Goal: Task Accomplishment & Management: Manage account settings

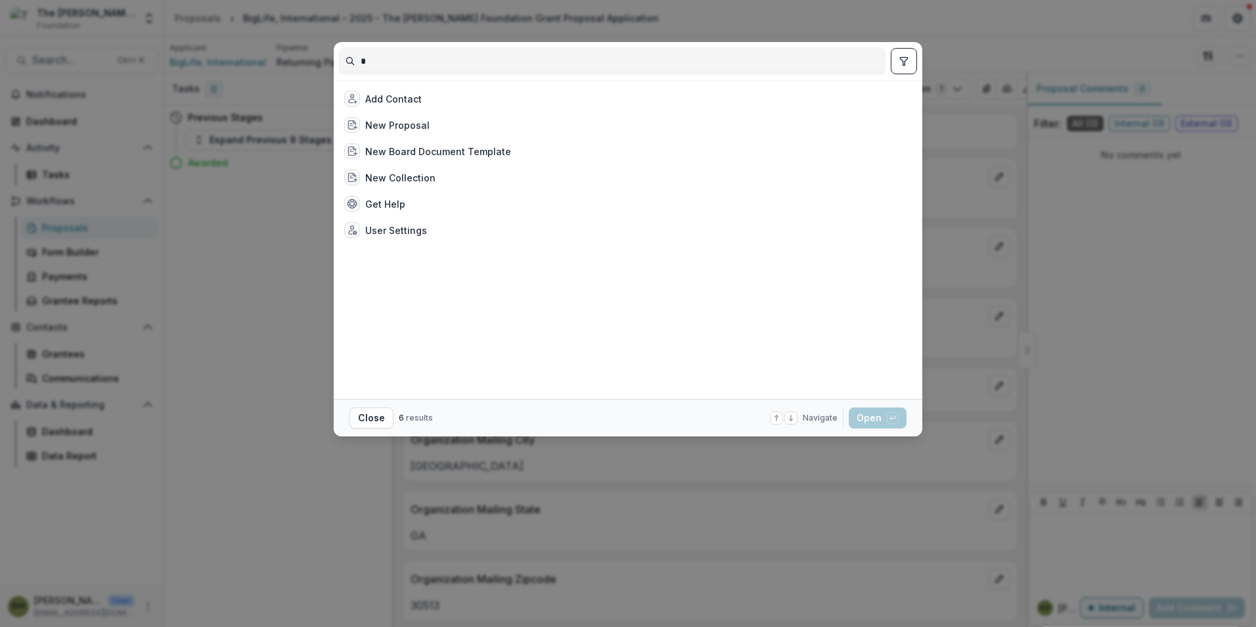
click at [994, 35] on div "Add Contact New Proposal New Board Document Template New Collection Get Help Us…" at bounding box center [628, 313] width 1256 height 627
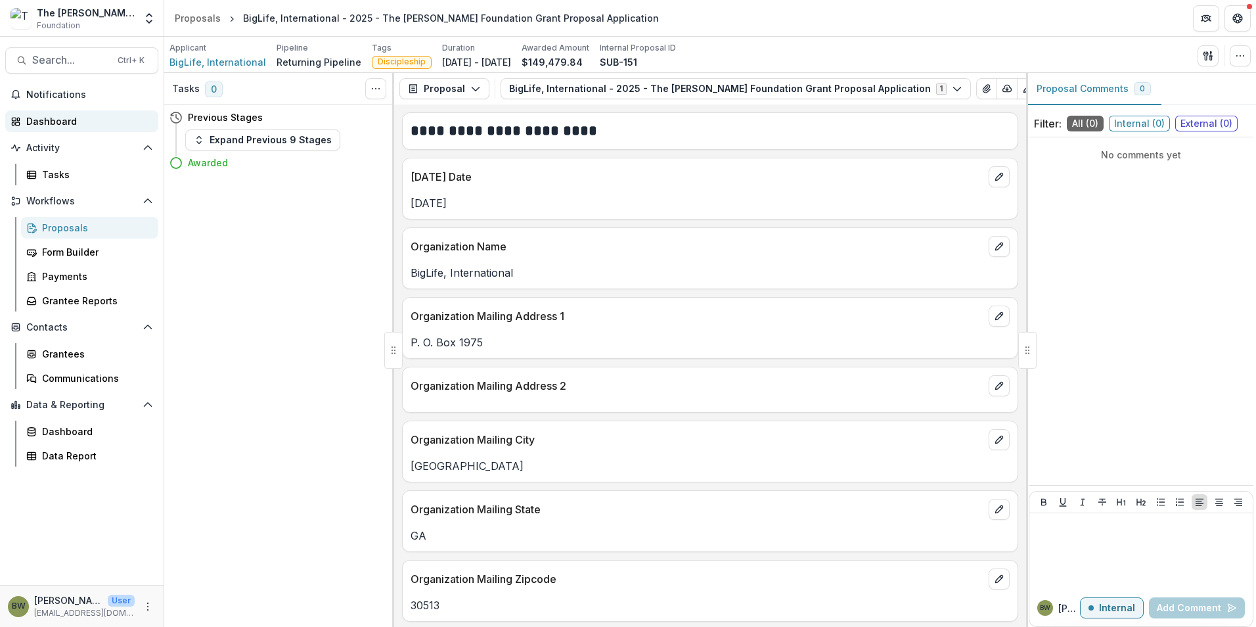
click at [37, 116] on div "Dashboard" at bounding box center [87, 121] width 122 height 14
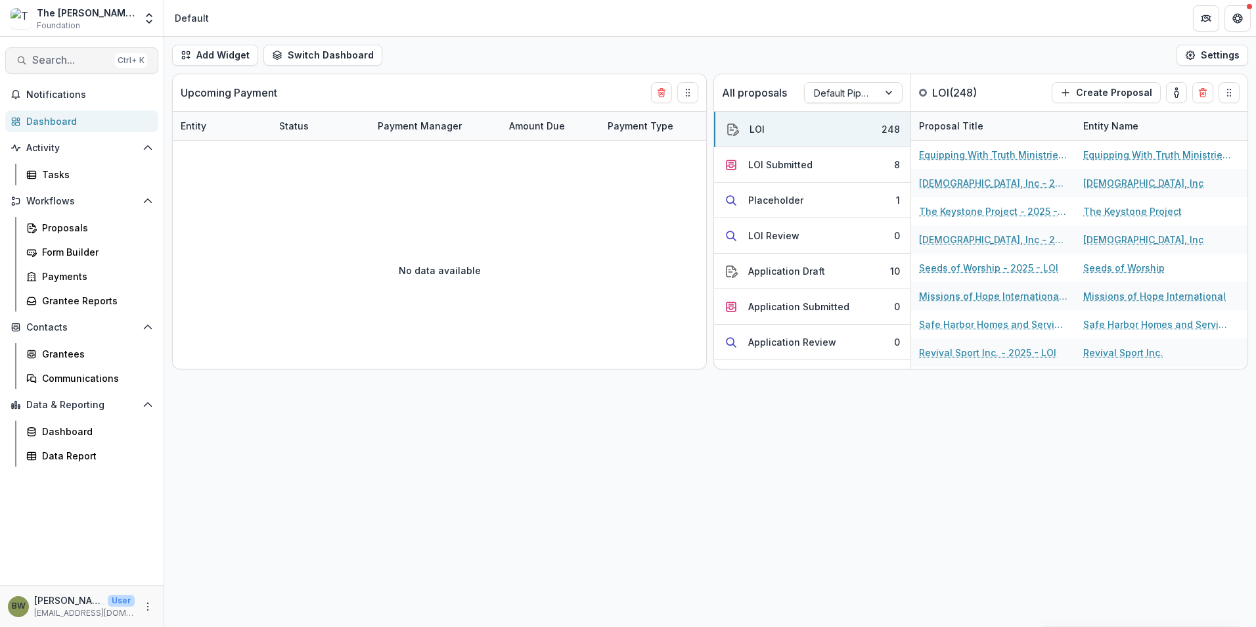
click at [79, 64] on span "Search..." at bounding box center [71, 60] width 78 height 12
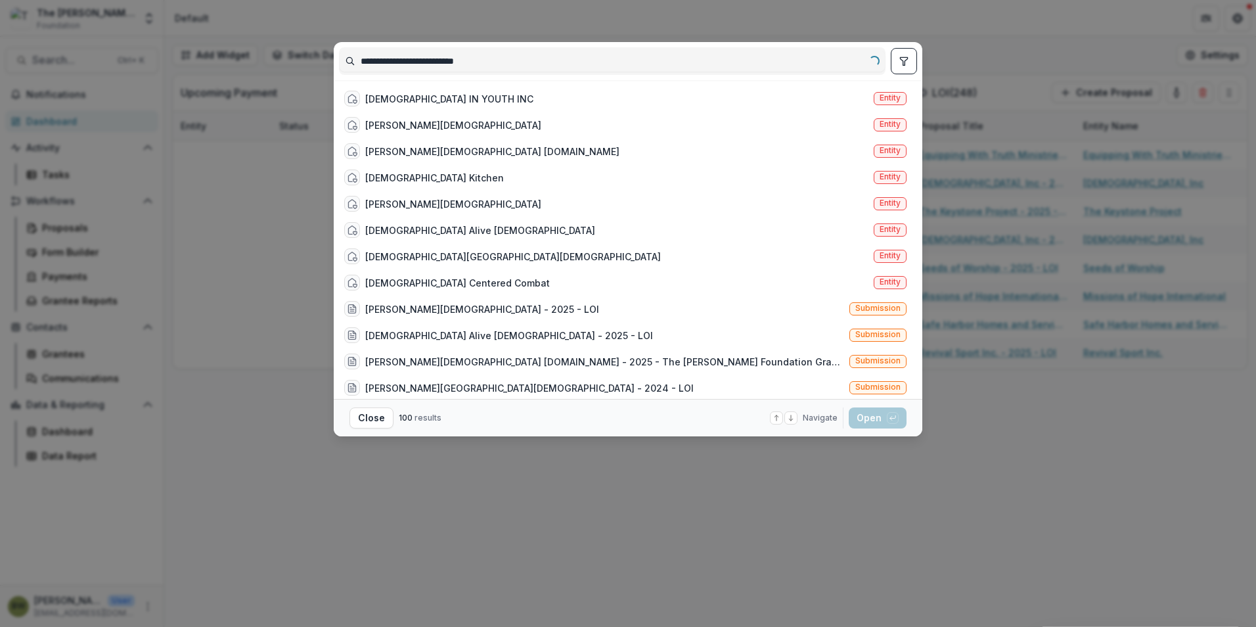
type input "**********"
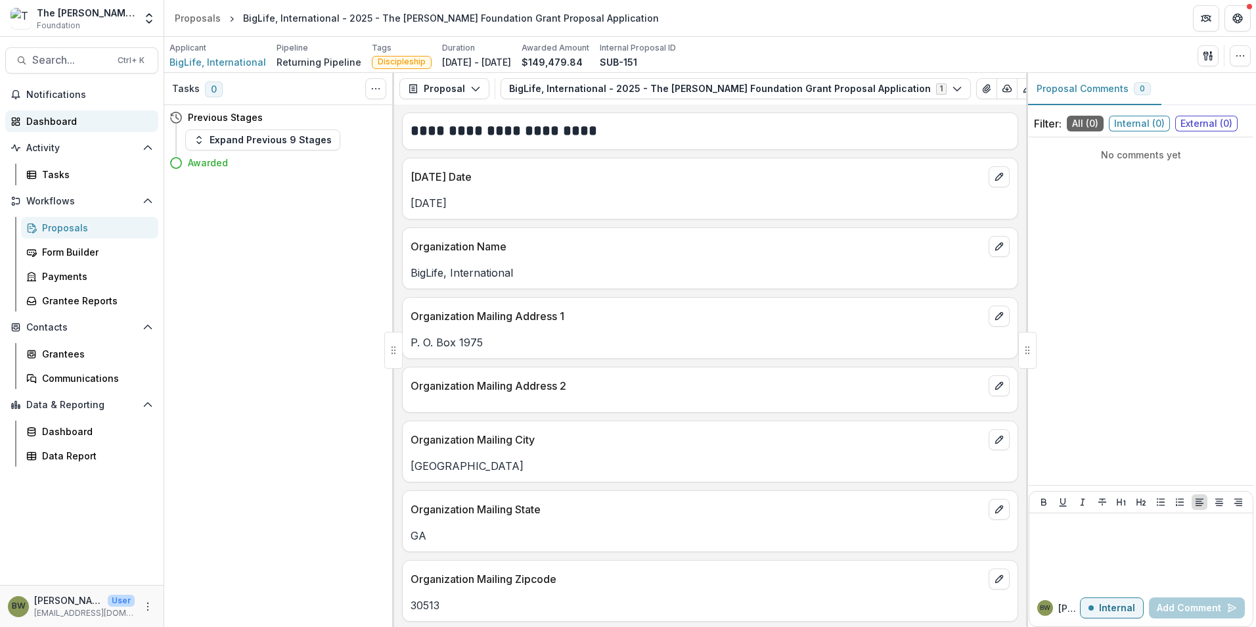
click at [72, 124] on div "Dashboard" at bounding box center [87, 121] width 122 height 14
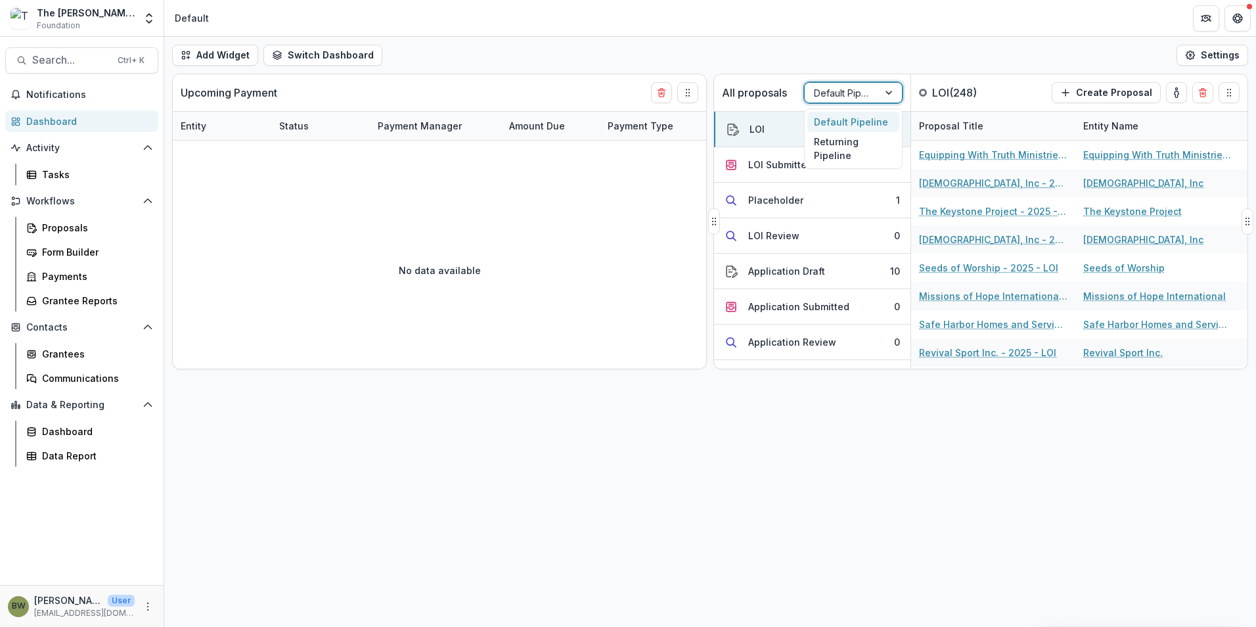
click at [846, 89] on div at bounding box center [841, 93] width 55 height 16
click at [846, 154] on div "Returning Pipeline" at bounding box center [853, 149] width 92 height 34
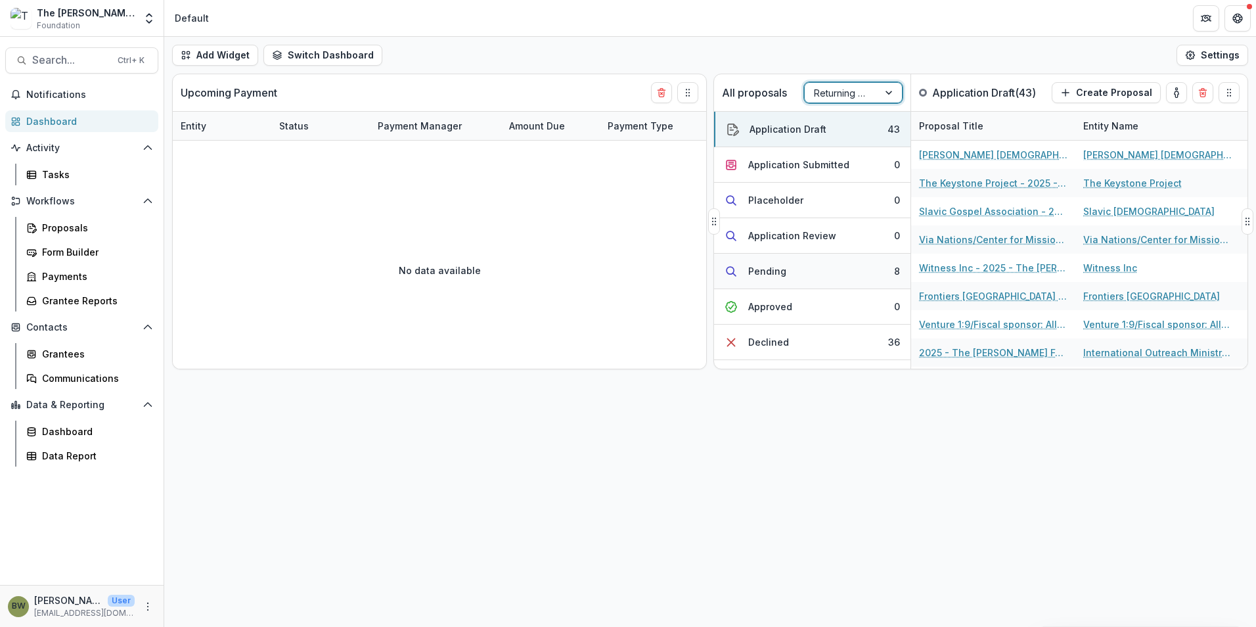
click at [794, 275] on button "Pending 8" at bounding box center [812, 271] width 196 height 35
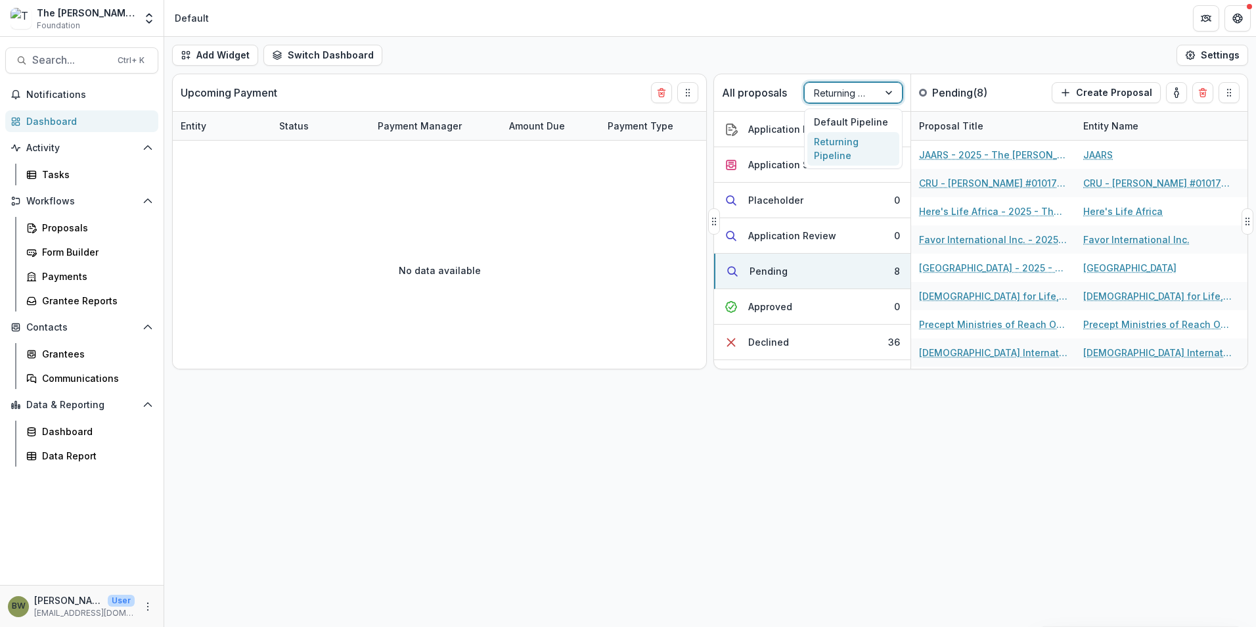
click at [891, 92] on div at bounding box center [890, 93] width 24 height 20
click at [867, 118] on div "Default Pipeline" at bounding box center [853, 122] width 92 height 20
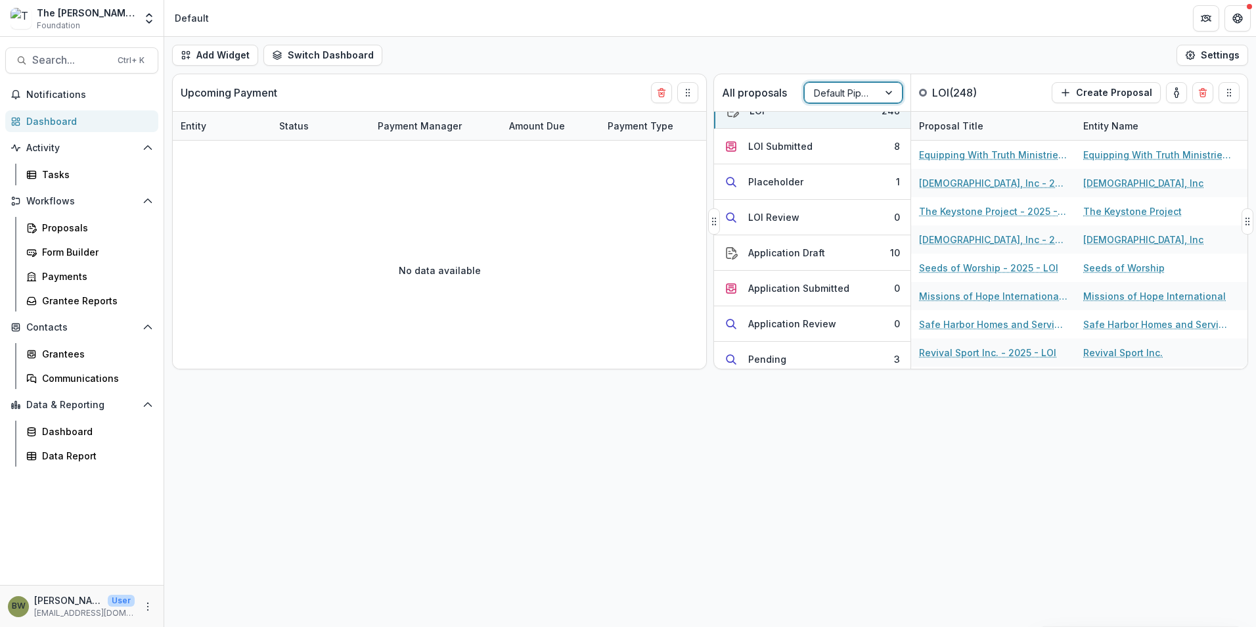
scroll to position [7, 0]
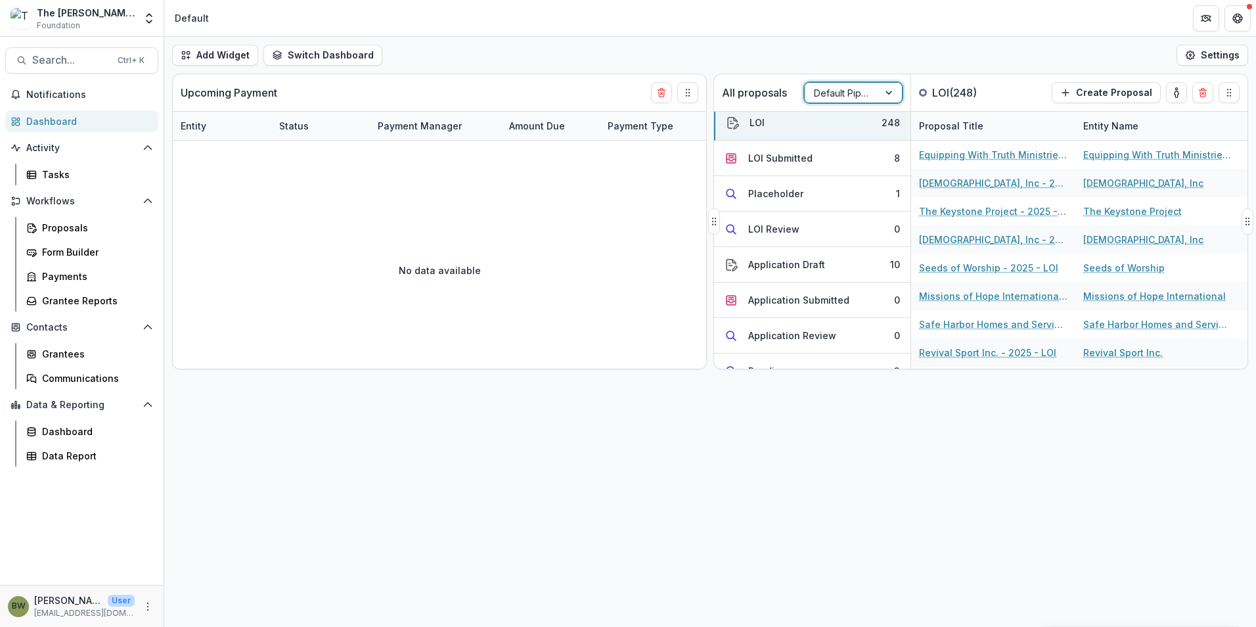
click at [860, 93] on div at bounding box center [841, 93] width 55 height 16
click at [861, 150] on div "Returning Pipeline" at bounding box center [853, 149] width 92 height 34
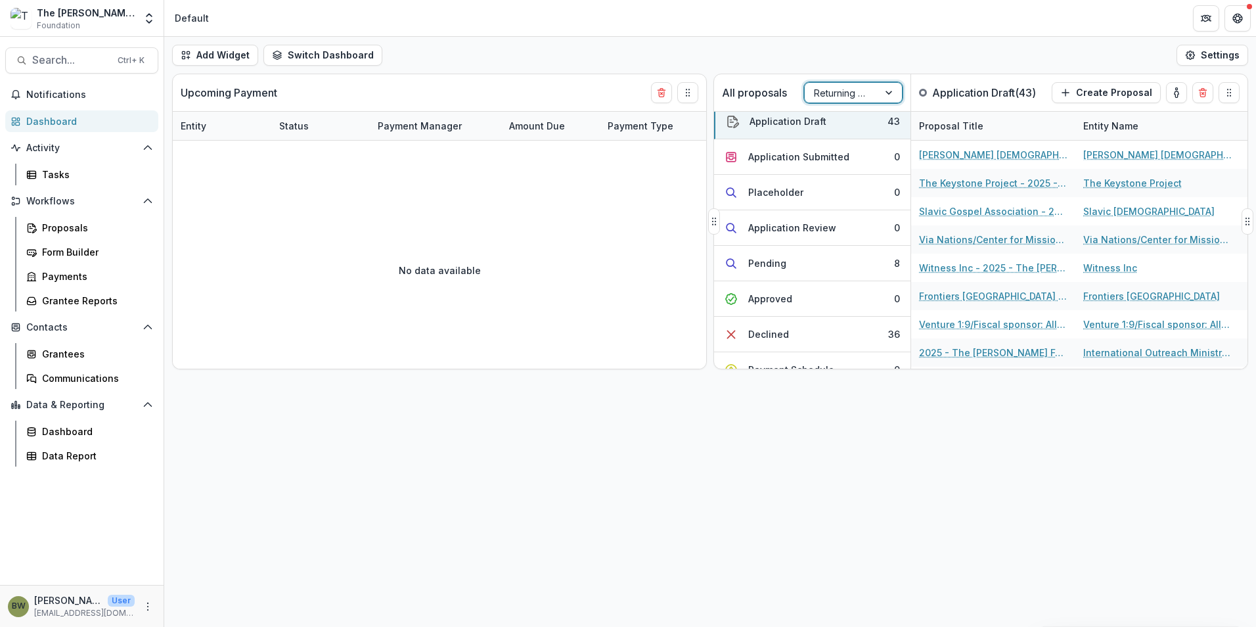
scroll to position [0, 0]
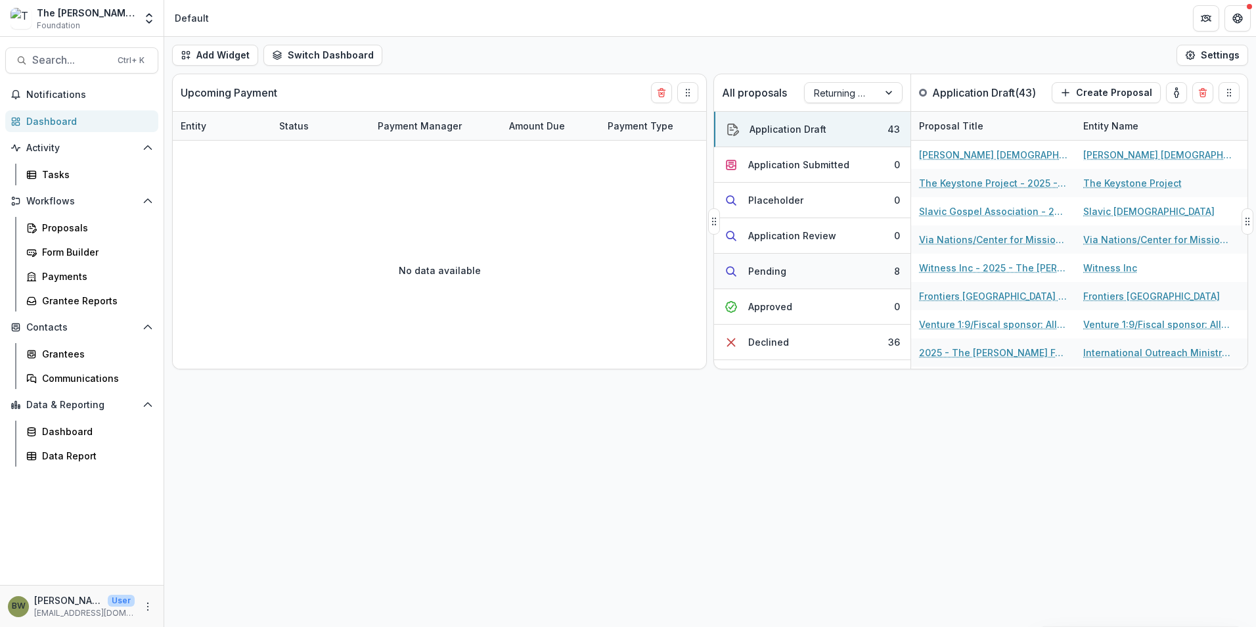
click at [827, 270] on button "Pending 8" at bounding box center [812, 271] width 196 height 35
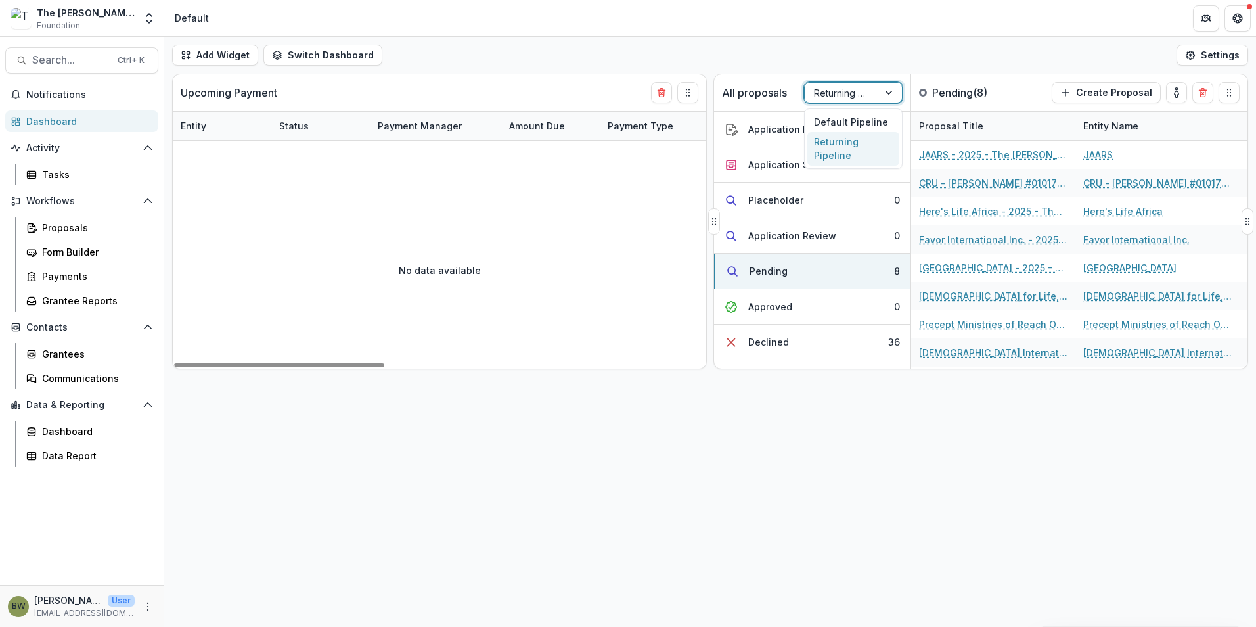
click at [834, 94] on div at bounding box center [841, 93] width 55 height 16
click at [834, 123] on div "Default Pipeline" at bounding box center [853, 122] width 92 height 20
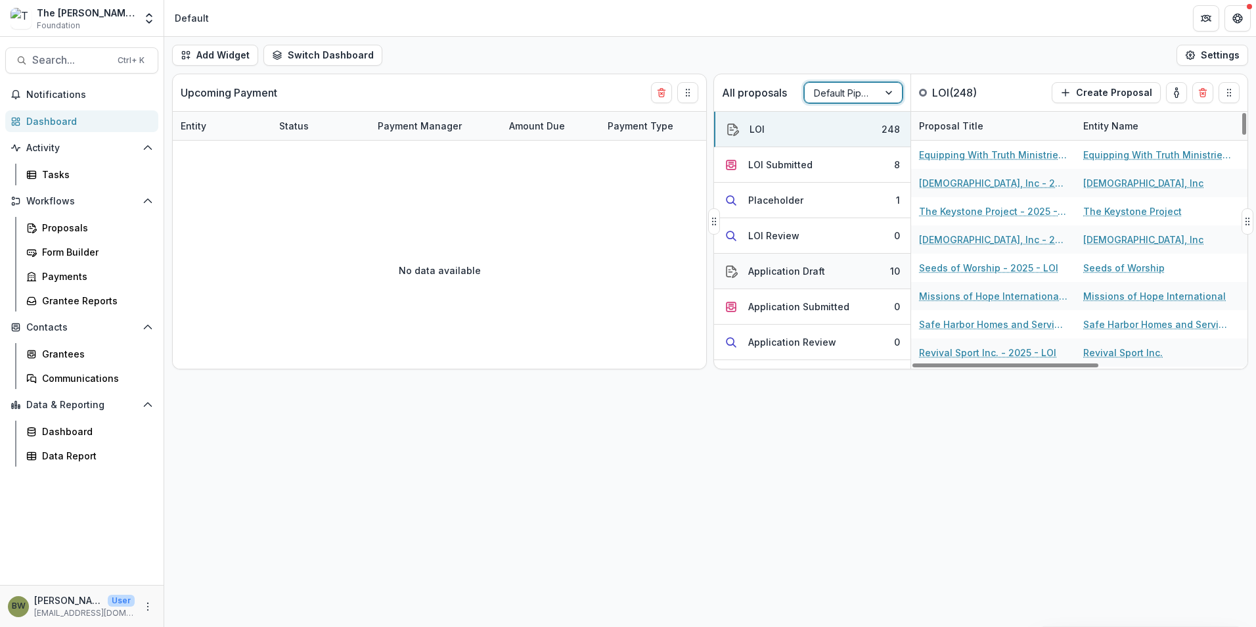
click at [841, 265] on button "Application Draft 10" at bounding box center [812, 271] width 196 height 35
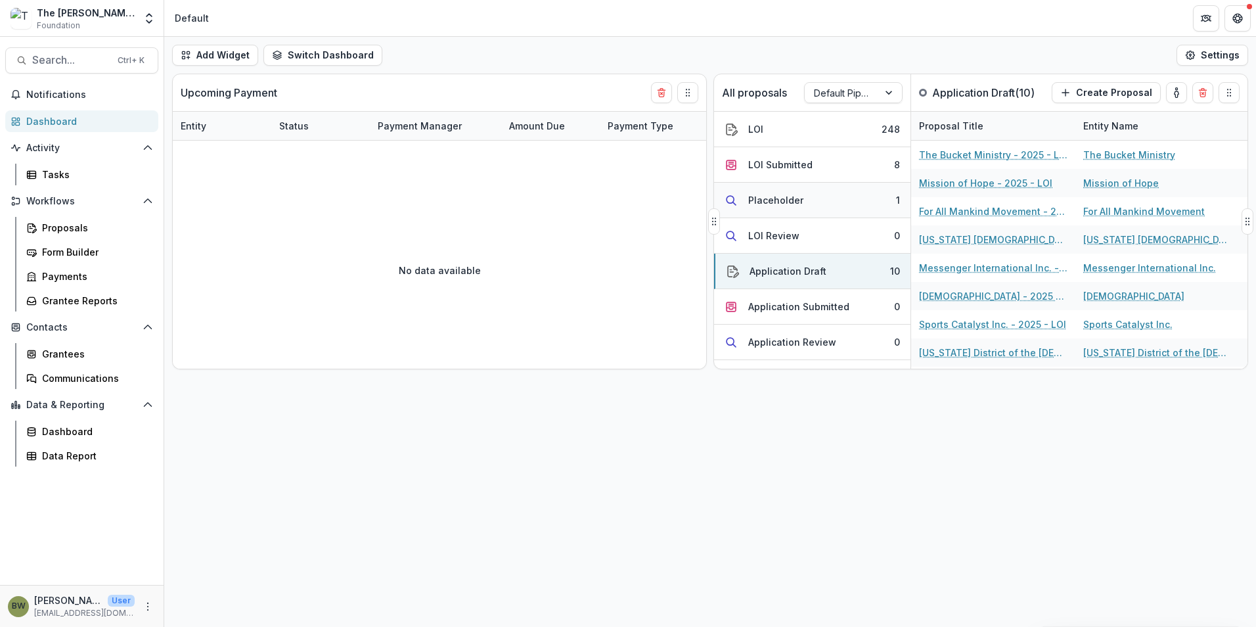
click at [803, 209] on button "Placeholder 1" at bounding box center [812, 200] width 196 height 35
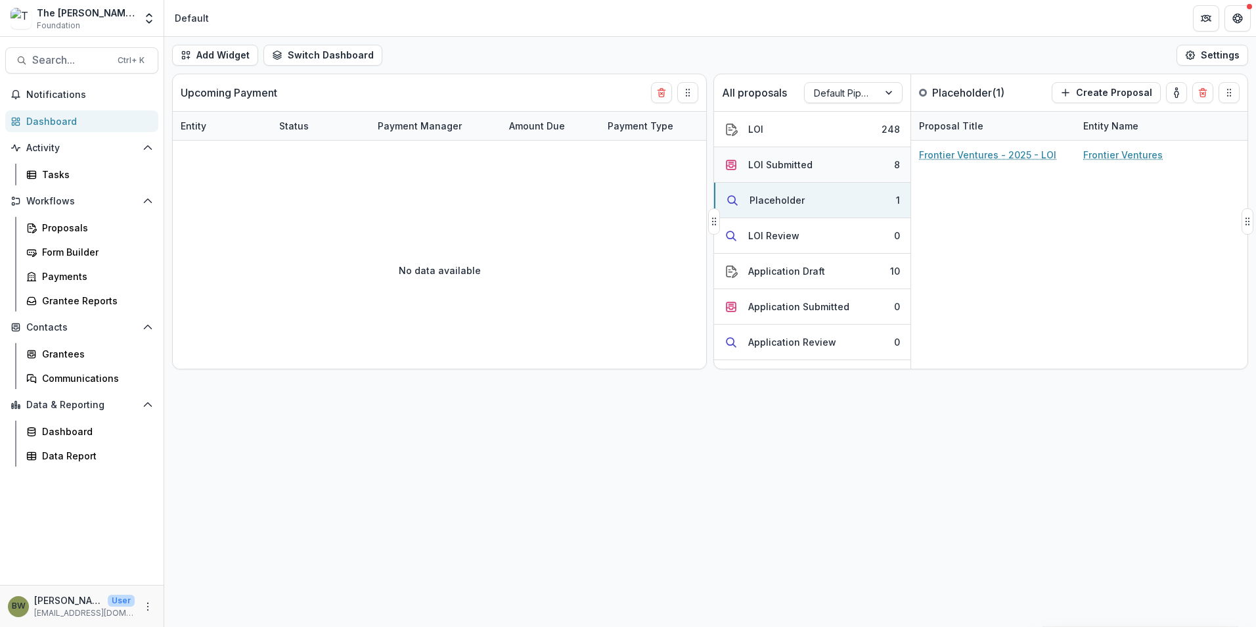
click at [800, 158] on div "LOI Submitted" at bounding box center [780, 165] width 64 height 14
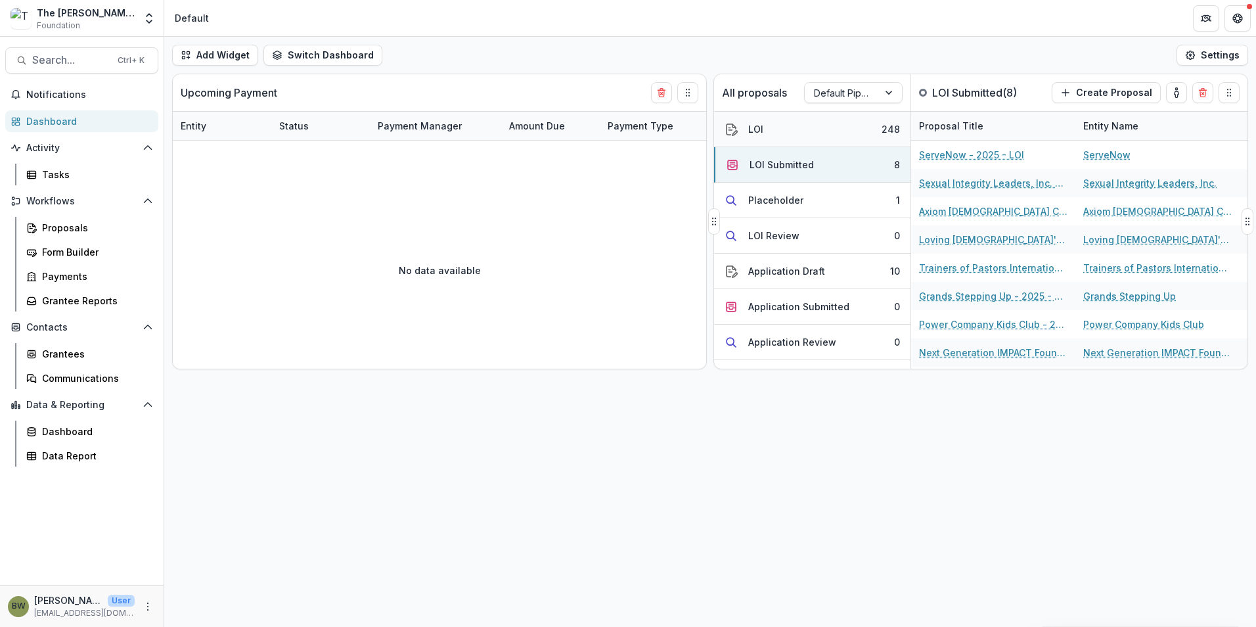
click at [760, 139] on button "LOI 248" at bounding box center [812, 129] width 196 height 35
